Goal: Information Seeking & Learning: Learn about a topic

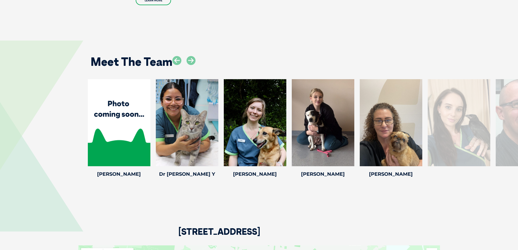
scroll to position [796, 0]
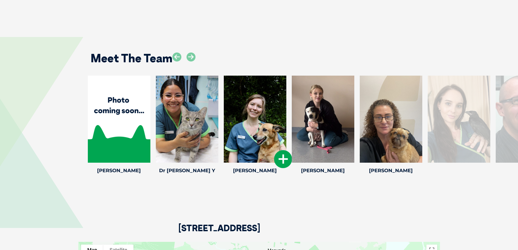
click at [286, 159] on icon at bounding box center [283, 159] width 18 height 18
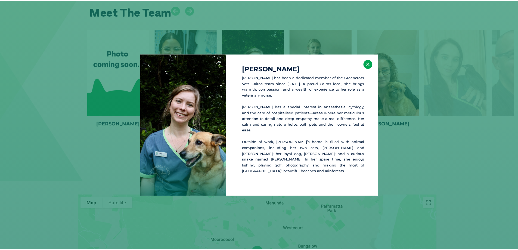
scroll to position [847, 0]
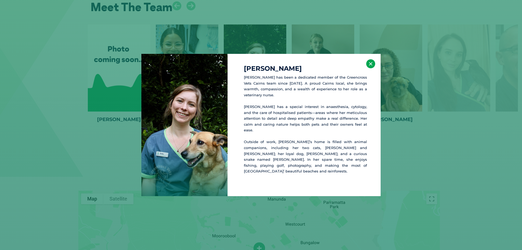
click at [371, 68] on button "×" at bounding box center [370, 63] width 9 height 9
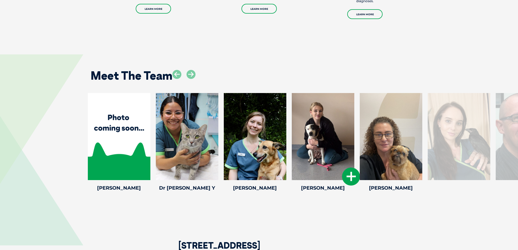
scroll to position [778, 0]
click at [217, 178] on icon at bounding box center [215, 177] width 18 height 18
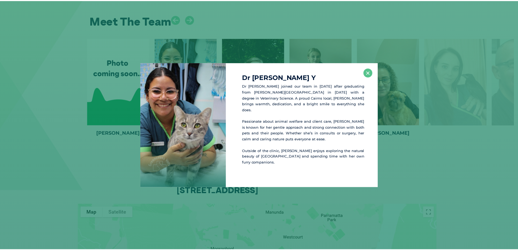
scroll to position [834, 0]
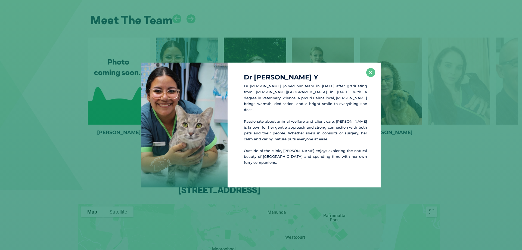
click at [367, 81] on div "Dr Nuarna Y Dr Nuarna Yow Yeh joined our team in 2025 after graduating from Jam…" at bounding box center [304, 125] width 153 height 125
click at [371, 77] on button "×" at bounding box center [370, 72] width 9 height 9
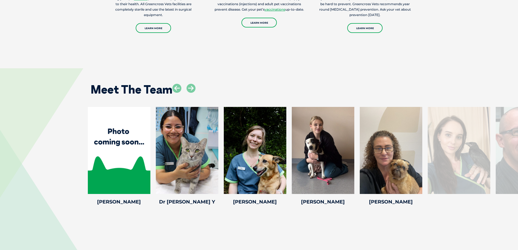
scroll to position [786, 0]
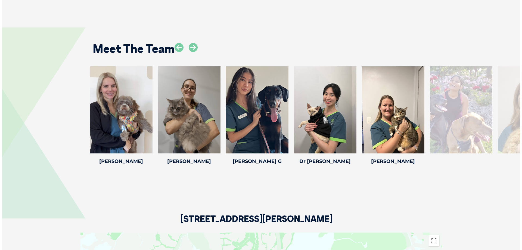
scroll to position [742, 0]
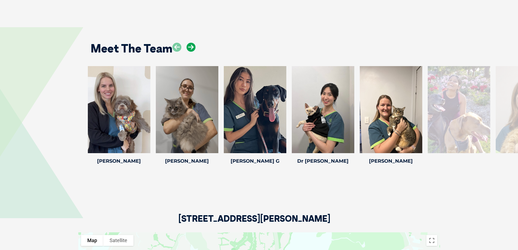
click at [190, 48] on icon at bounding box center [191, 47] width 9 height 9
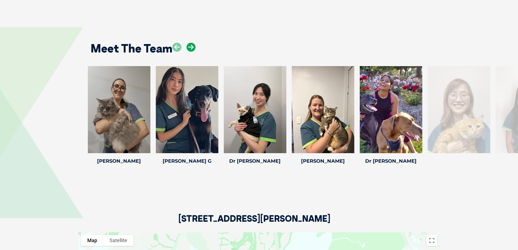
click at [190, 48] on icon at bounding box center [191, 47] width 9 height 9
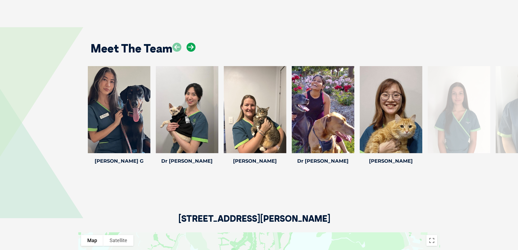
click at [190, 48] on icon at bounding box center [191, 47] width 9 height 9
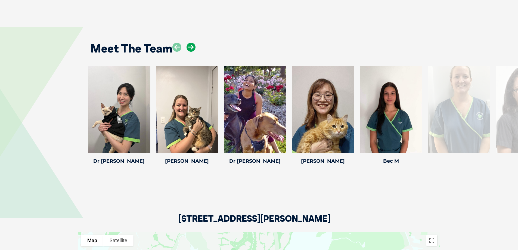
click at [190, 48] on icon at bounding box center [191, 47] width 9 height 9
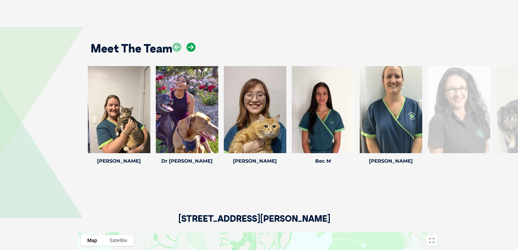
click at [190, 48] on icon at bounding box center [191, 47] width 9 height 9
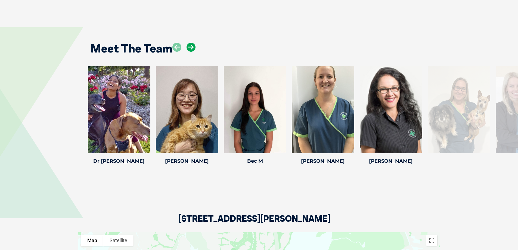
click at [190, 48] on icon at bounding box center [191, 47] width 9 height 9
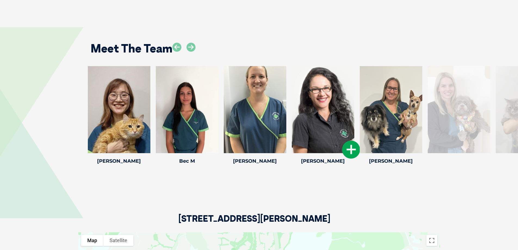
click at [351, 147] on icon at bounding box center [351, 150] width 18 height 18
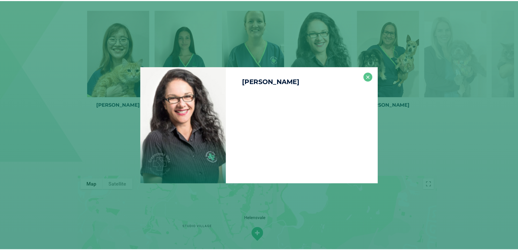
scroll to position [799, 0]
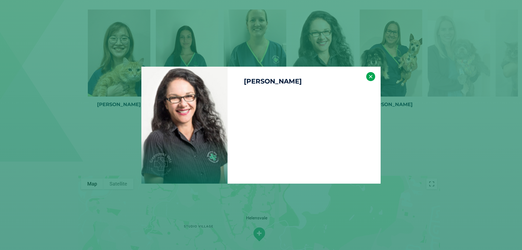
click at [369, 78] on button "×" at bounding box center [370, 76] width 9 height 9
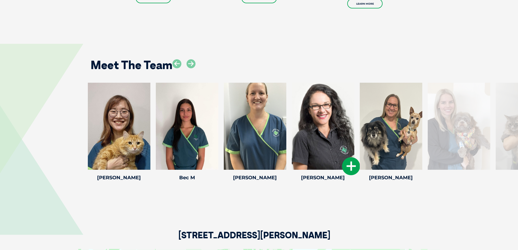
scroll to position [705, 0]
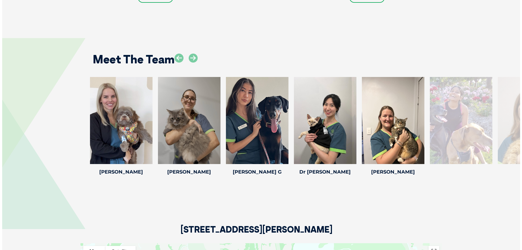
scroll to position [744, 0]
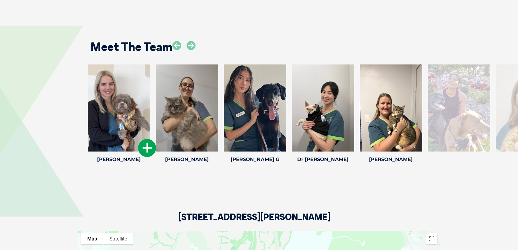
click at [151, 149] on icon at bounding box center [147, 148] width 18 height 18
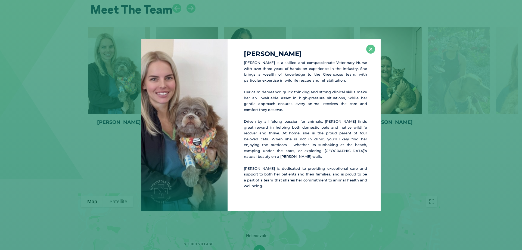
scroll to position [783, 0]
